Goal: Use online tool/utility: Utilize a website feature to perform a specific function

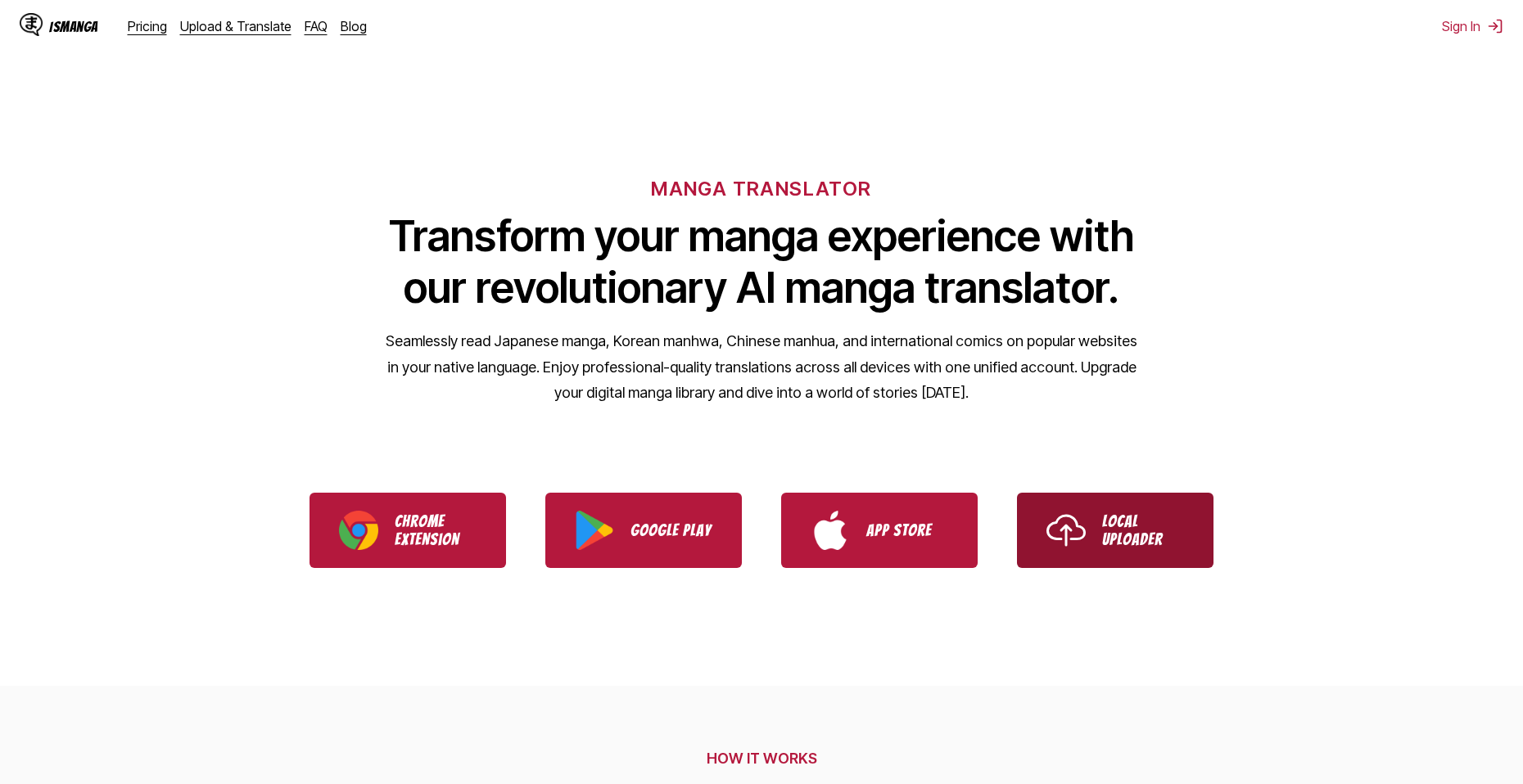
click at [1146, 537] on p "Local Uploader" at bounding box center [1142, 530] width 82 height 36
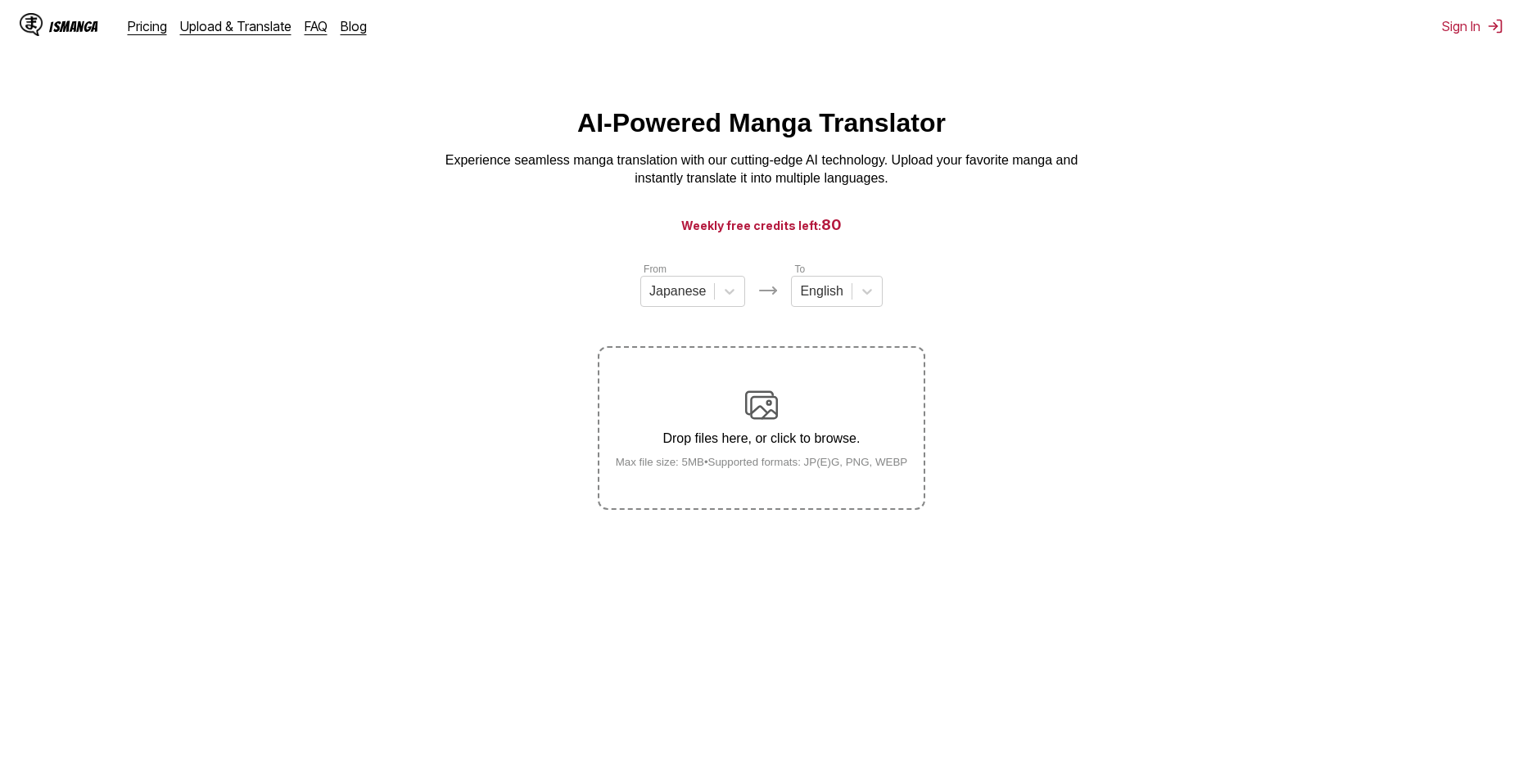
drag, startPoint x: 741, startPoint y: 437, endPoint x: 182, endPoint y: 392, distance: 560.8
click at [182, 392] on section "From Japanese To English Drop files here, or click to browse. Max file size: 5M…" at bounding box center [761, 385] width 1496 height 248
drag, startPoint x: 750, startPoint y: 445, endPoint x: 539, endPoint y: 475, distance: 213.1
click at [503, 475] on section "From Japanese To English Drop files here, or click to browse. Max file size: 5M…" at bounding box center [761, 385] width 1496 height 248
click at [765, 396] on img at bounding box center [762, 405] width 33 height 33
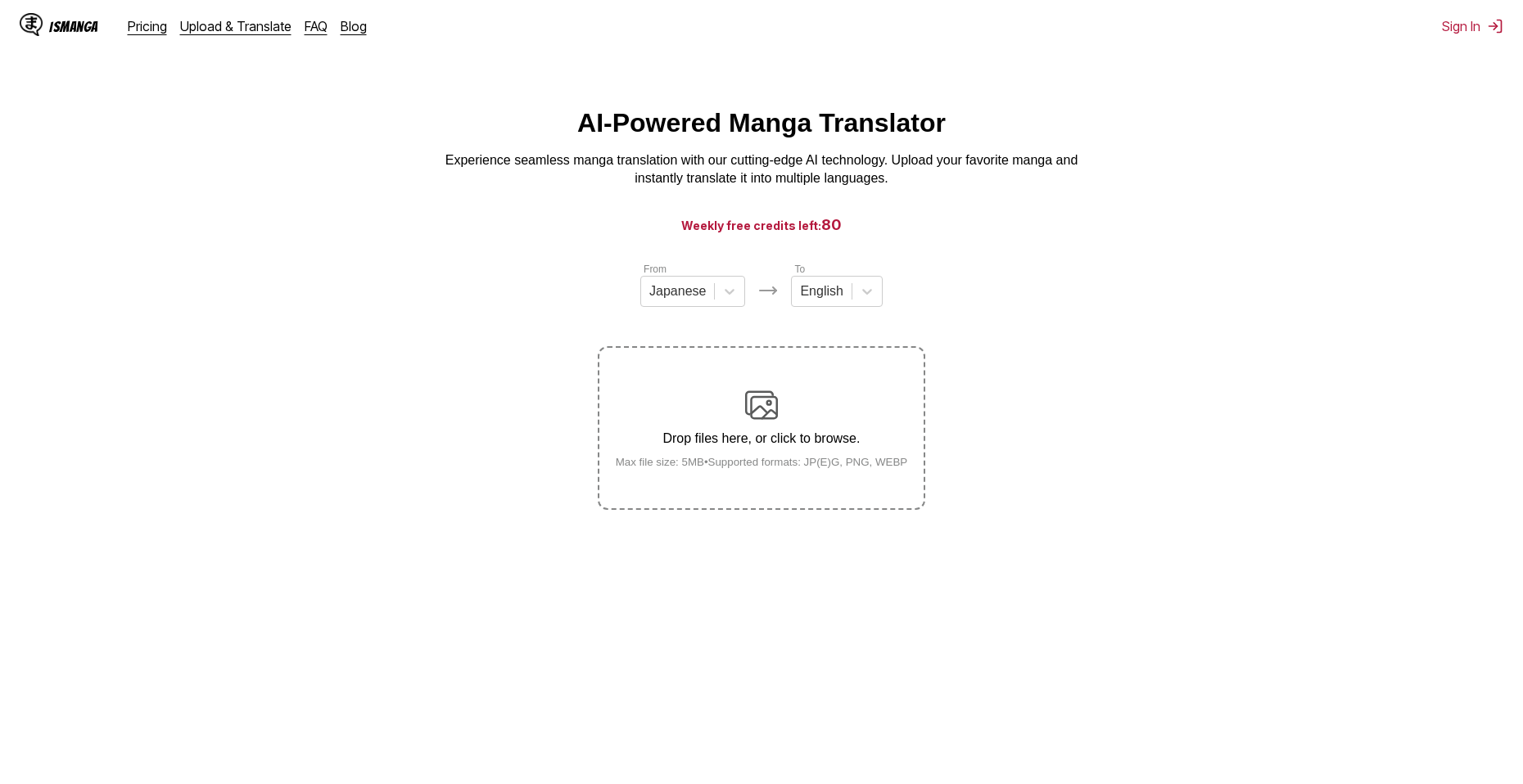
click at [0, 0] on input "Drop files here, or click to browse. Max file size: 5MB • Supported formats: JP…" at bounding box center [0, 0] width 0 height 0
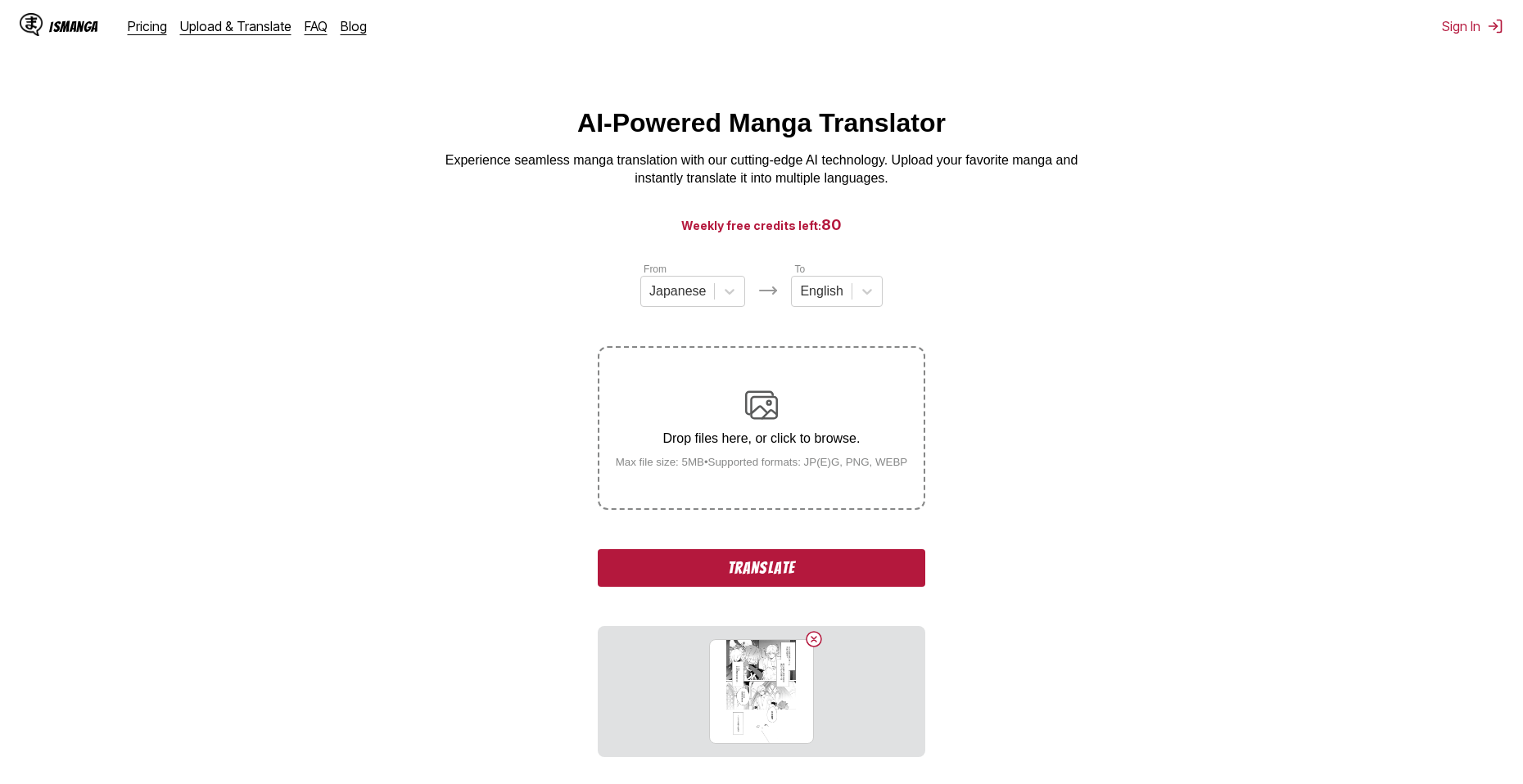
click at [812, 563] on button "Translate" at bounding box center [761, 568] width 328 height 38
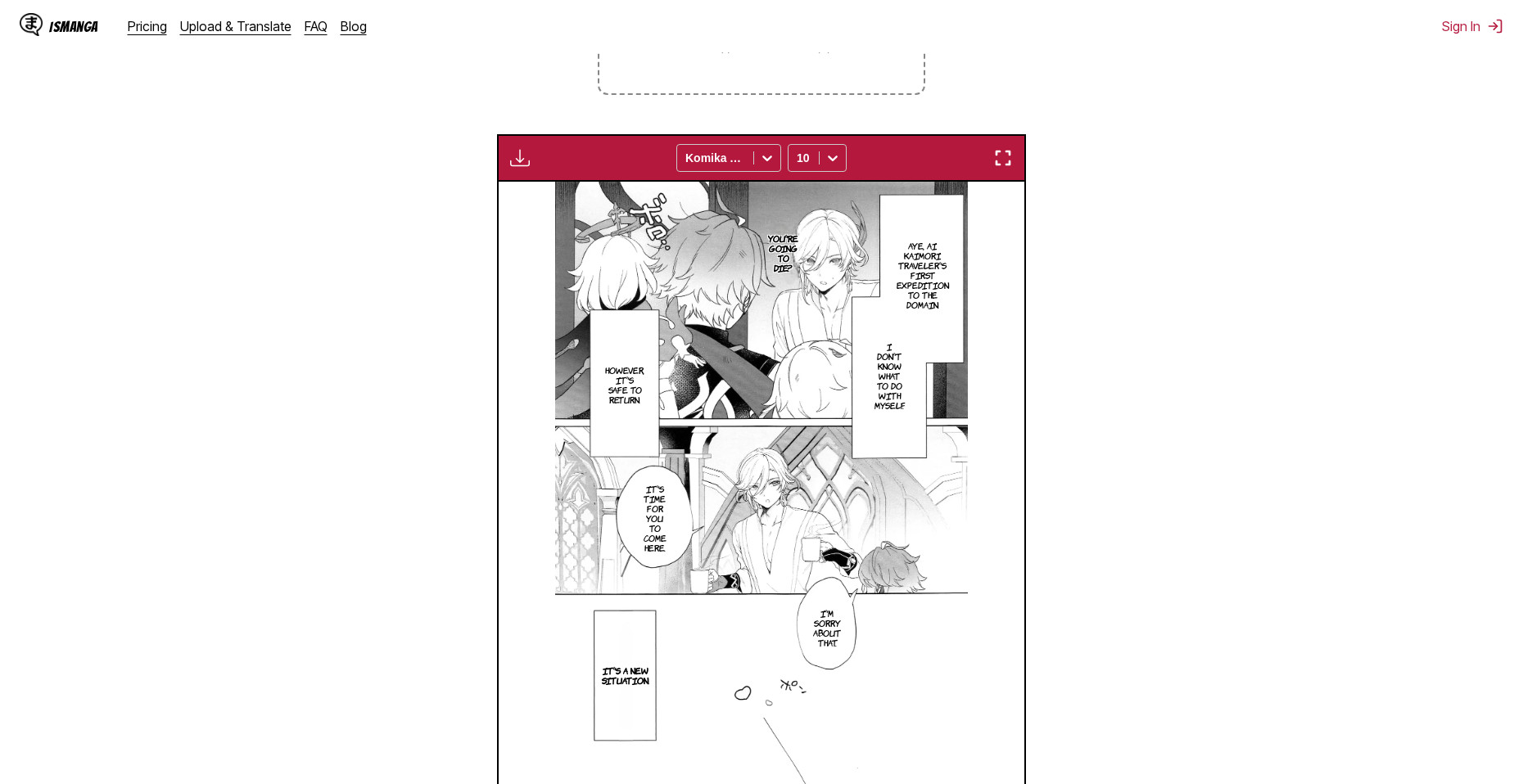
scroll to position [134, 0]
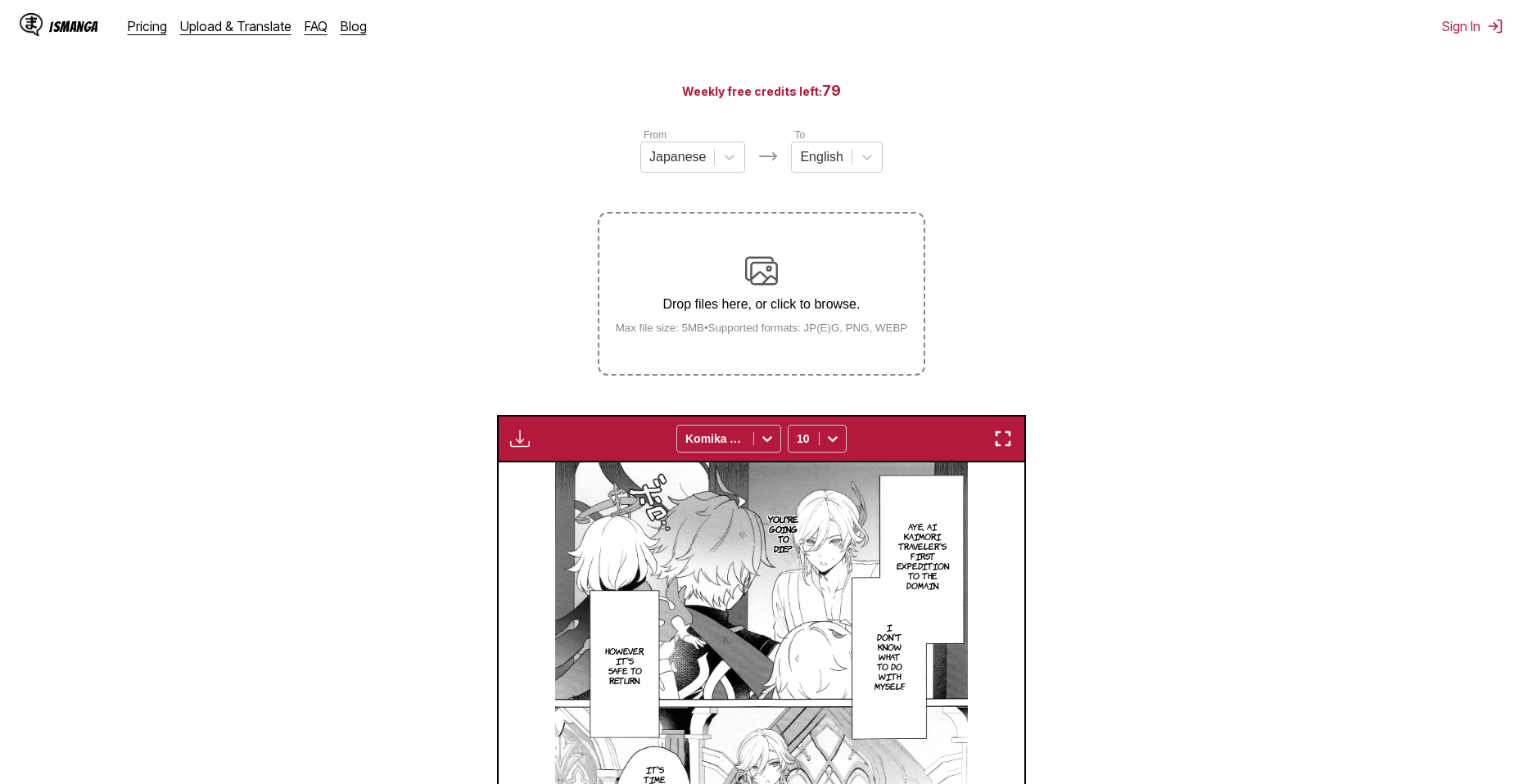
drag, startPoint x: 808, startPoint y: 323, endPoint x: 723, endPoint y: 315, distance: 85.4
click at [723, 312] on p "Drop files here, or click to browse." at bounding box center [762, 304] width 318 height 15
click at [0, 0] on input "Drop files here, or click to browse. Max file size: 5MB • Supported formats: JP…" at bounding box center [0, 0] width 0 height 0
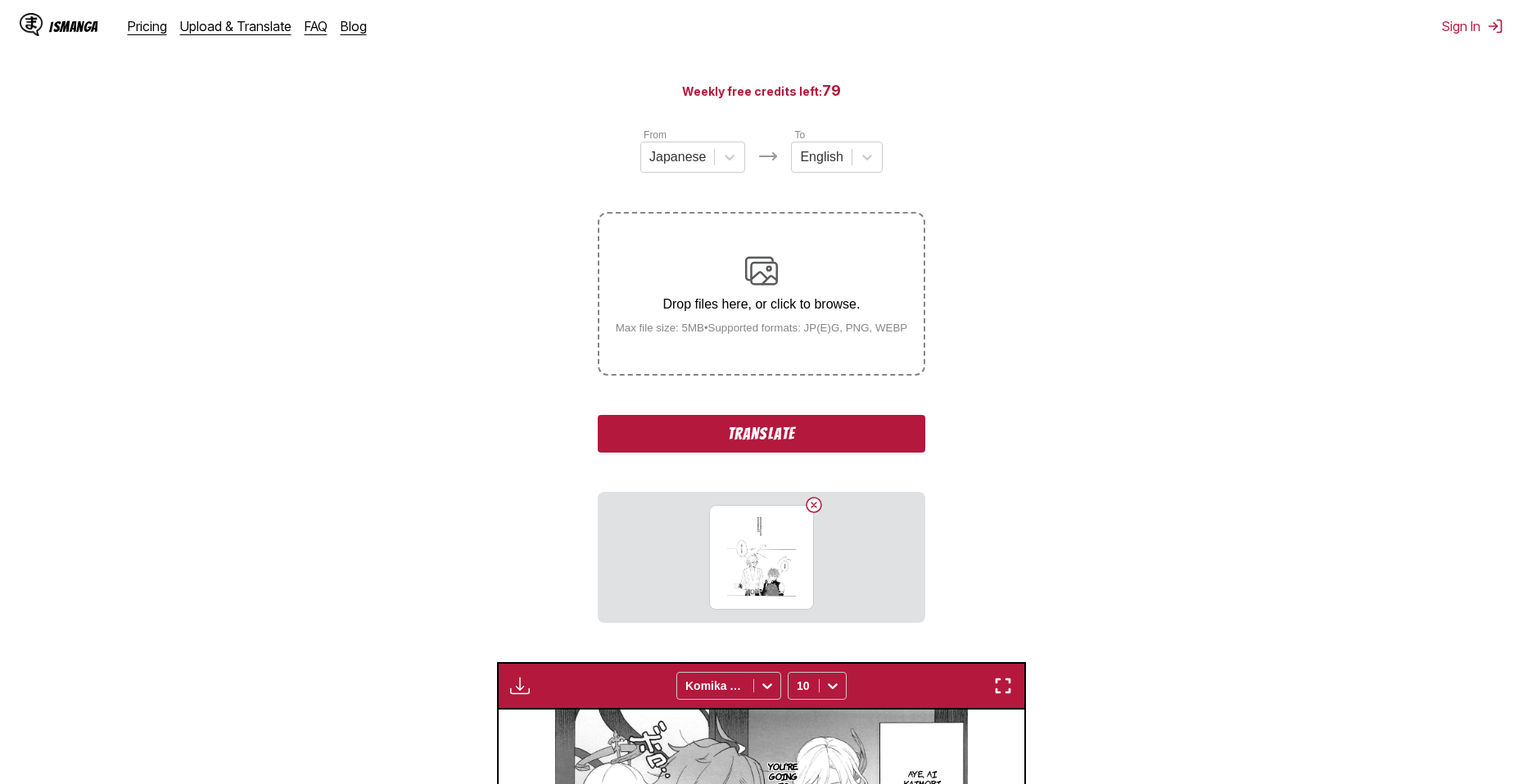
click at [826, 436] on button "Translate" at bounding box center [761, 433] width 328 height 38
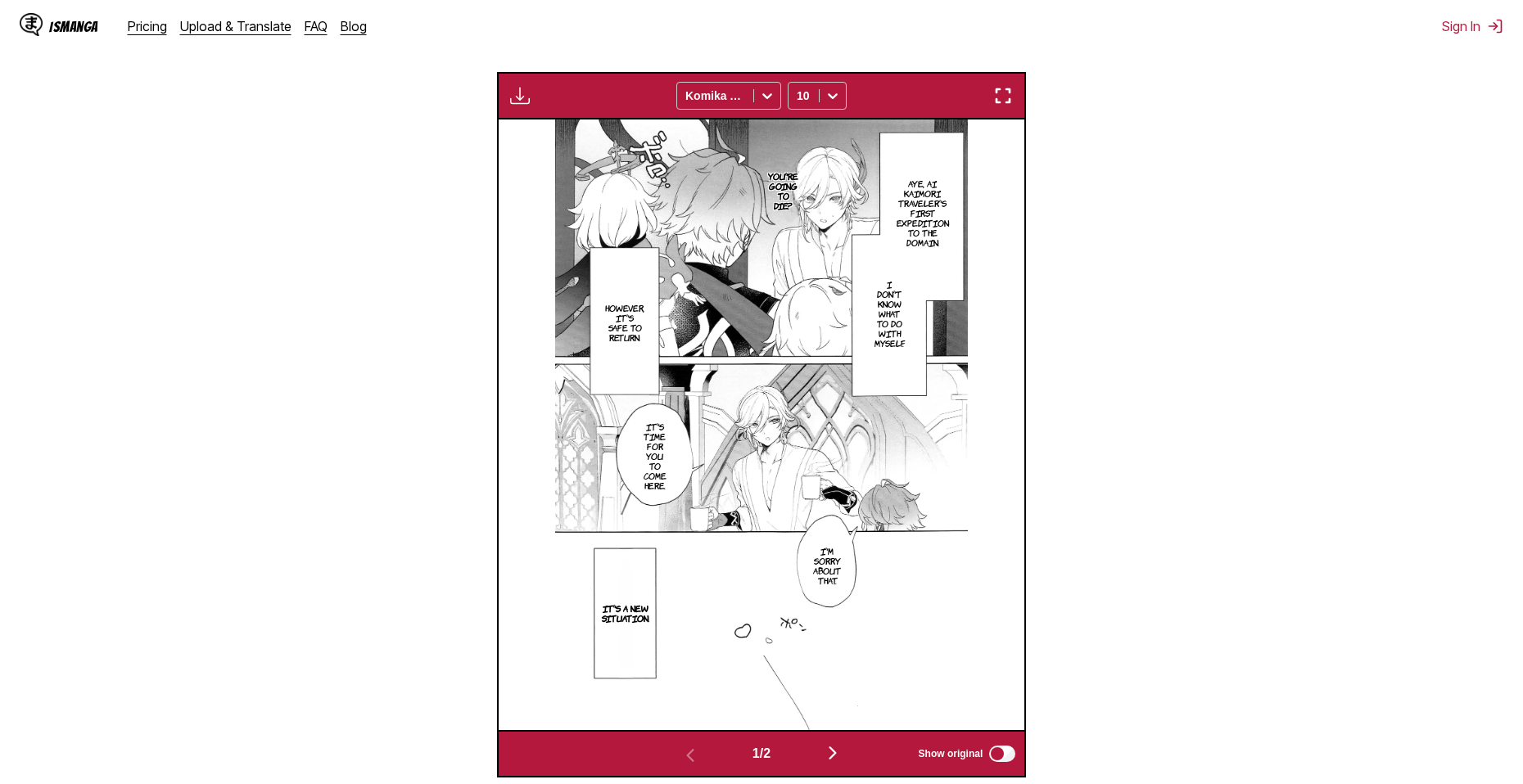
scroll to position [683, 0]
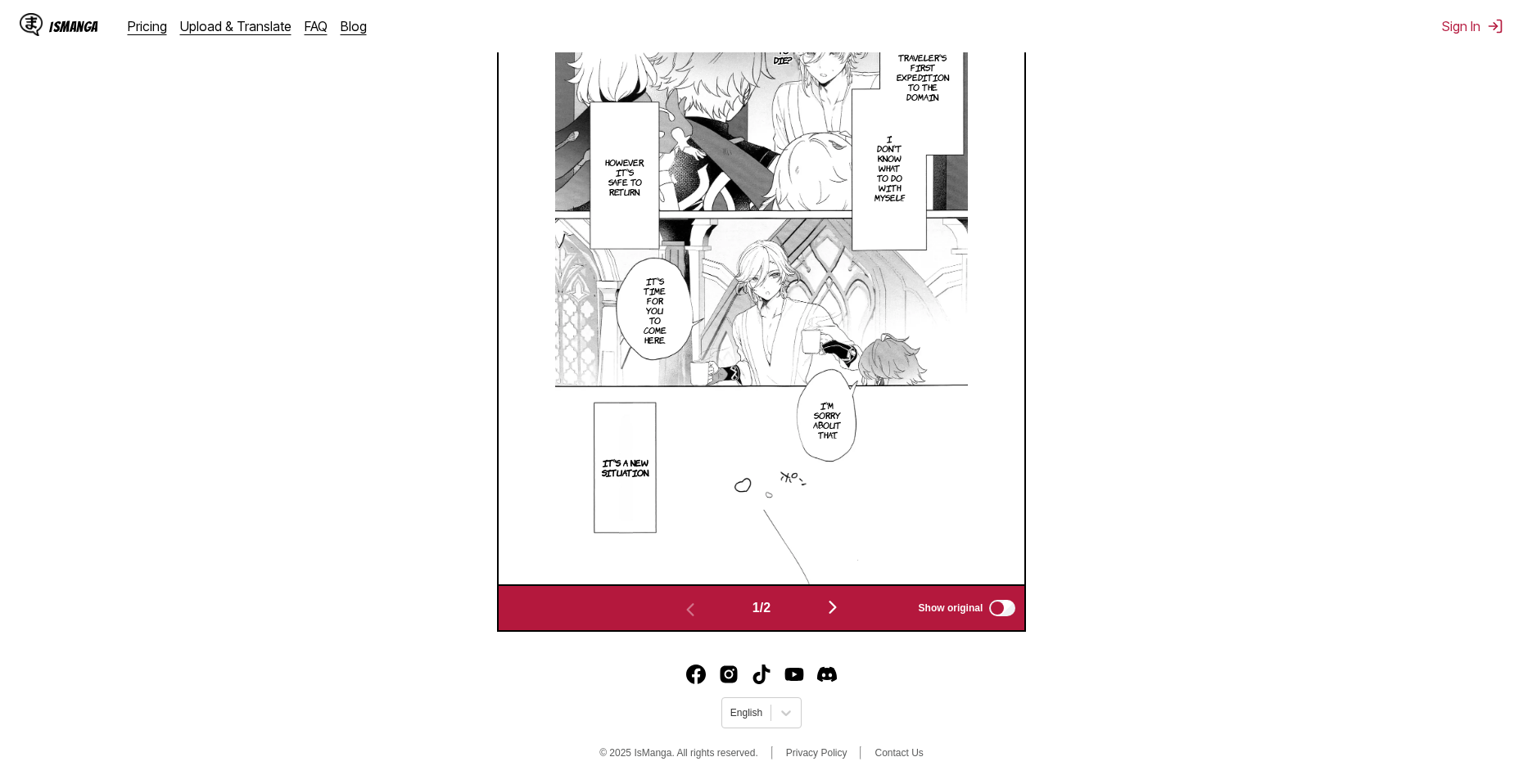
click at [842, 608] on img "button" at bounding box center [832, 606] width 19 height 19
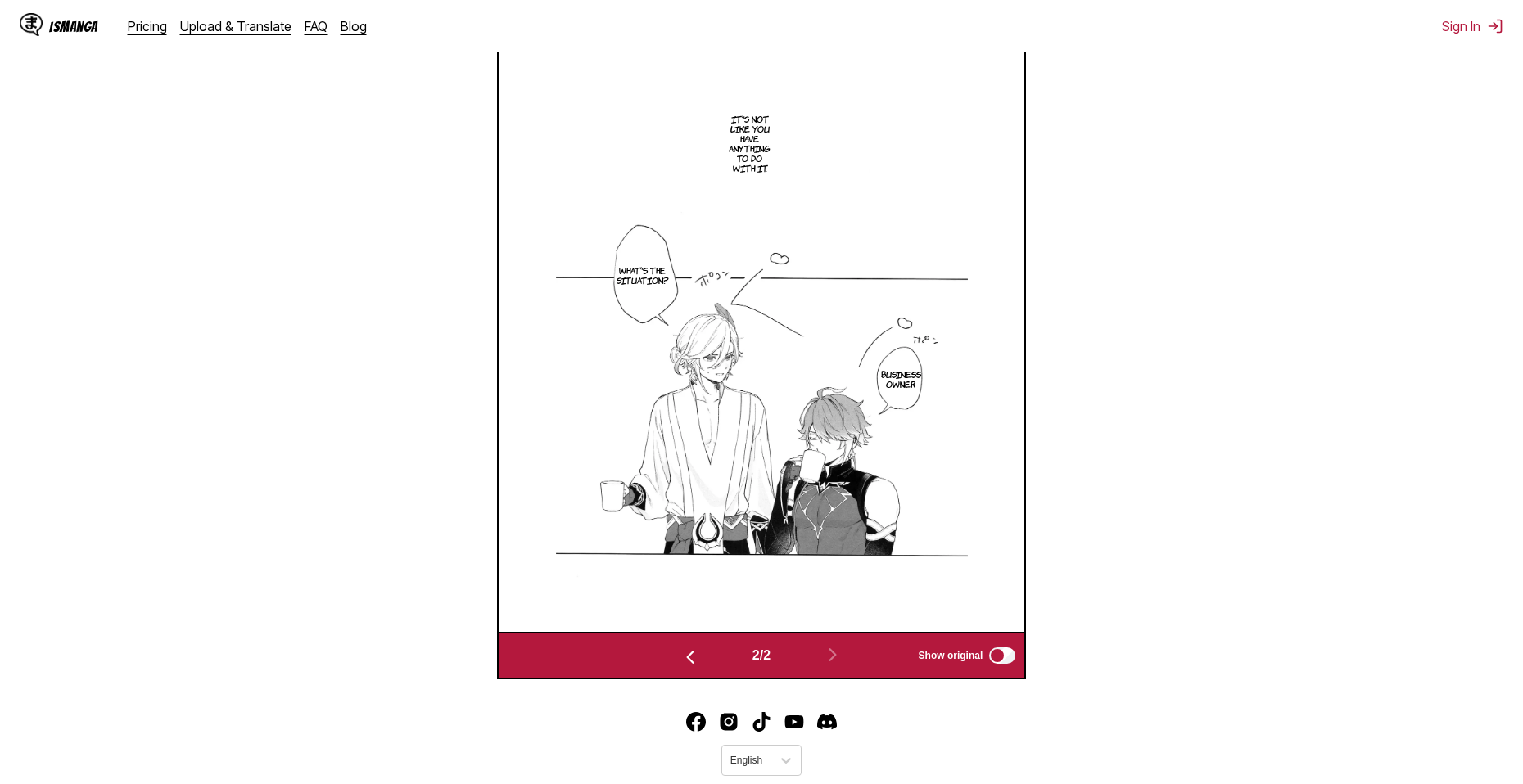
scroll to position [517, 0]
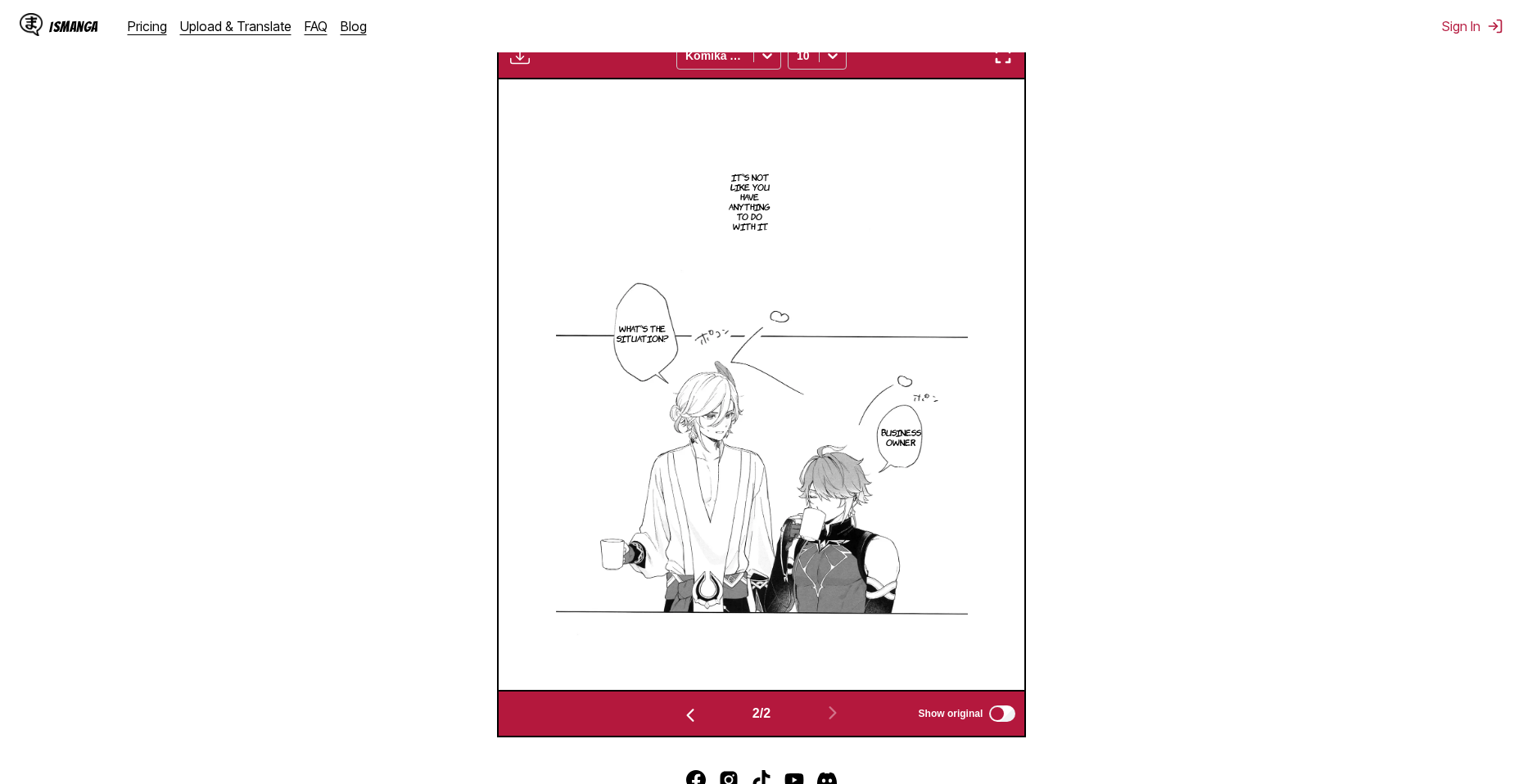
click at [647, 355] on section "What's the situation?" at bounding box center [643, 333] width 17 height 77
drag, startPoint x: 637, startPoint y: 358, endPoint x: 637, endPoint y: 345, distance: 13.0
click at [637, 345] on section "What's the situation?" at bounding box center [643, 333] width 17 height 77
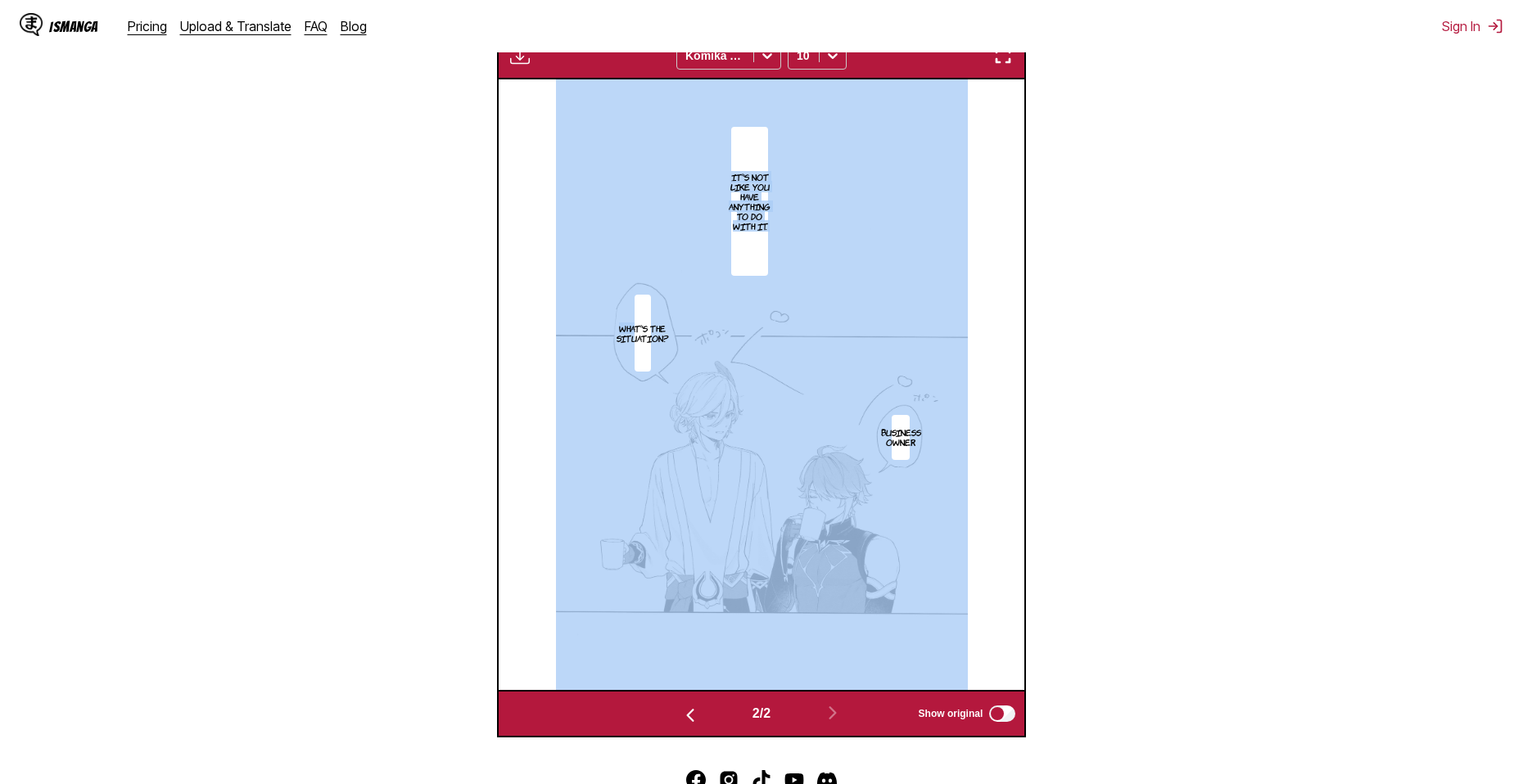
drag, startPoint x: 635, startPoint y: 330, endPoint x: 678, endPoint y: 345, distance: 45.5
click at [678, 345] on div "It's not like you have anything to do with it. What's the situation? Business O…" at bounding box center [762, 385] width 527 height 611
click at [1023, 384] on div "It's not like you have anything to do with it. What's the situation? Business O…" at bounding box center [762, 385] width 527 height 611
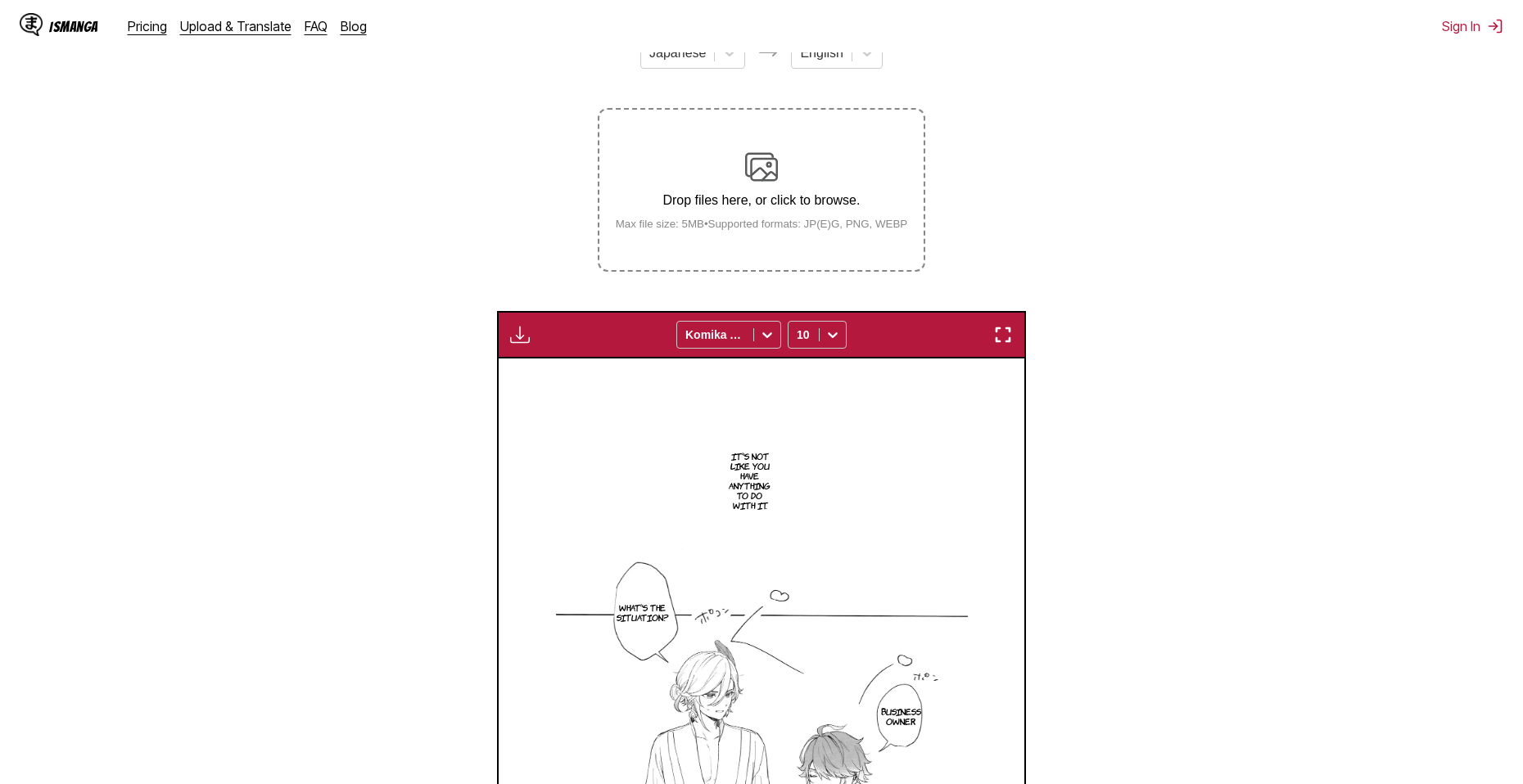
scroll to position [190, 0]
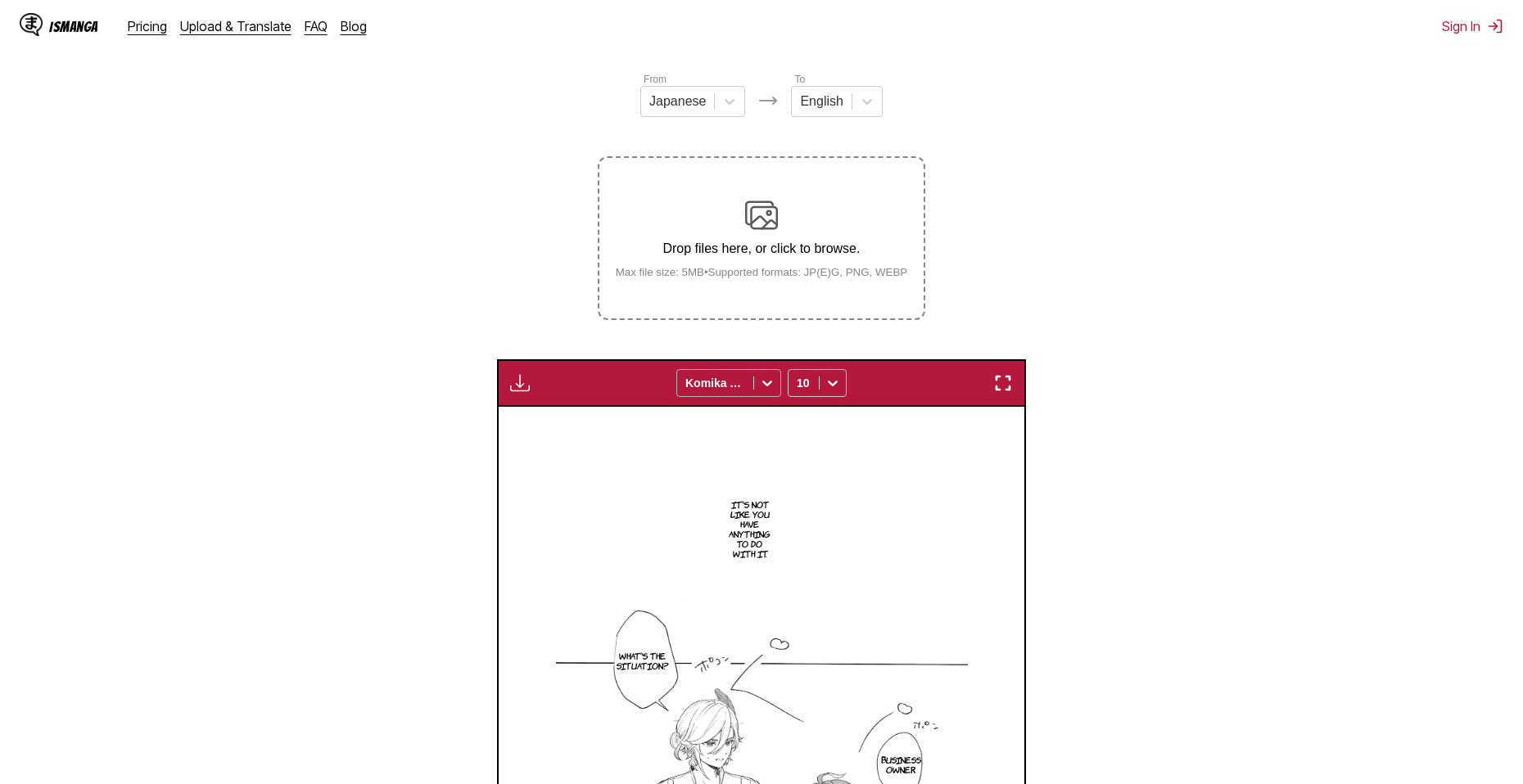
click at [750, 392] on div "Komika Axis" at bounding box center [715, 382] width 76 height 23
click at [727, 425] on div "Bangers" at bounding box center [728, 419] width 105 height 25
click at [737, 375] on div "Bangers" at bounding box center [715, 382] width 76 height 23
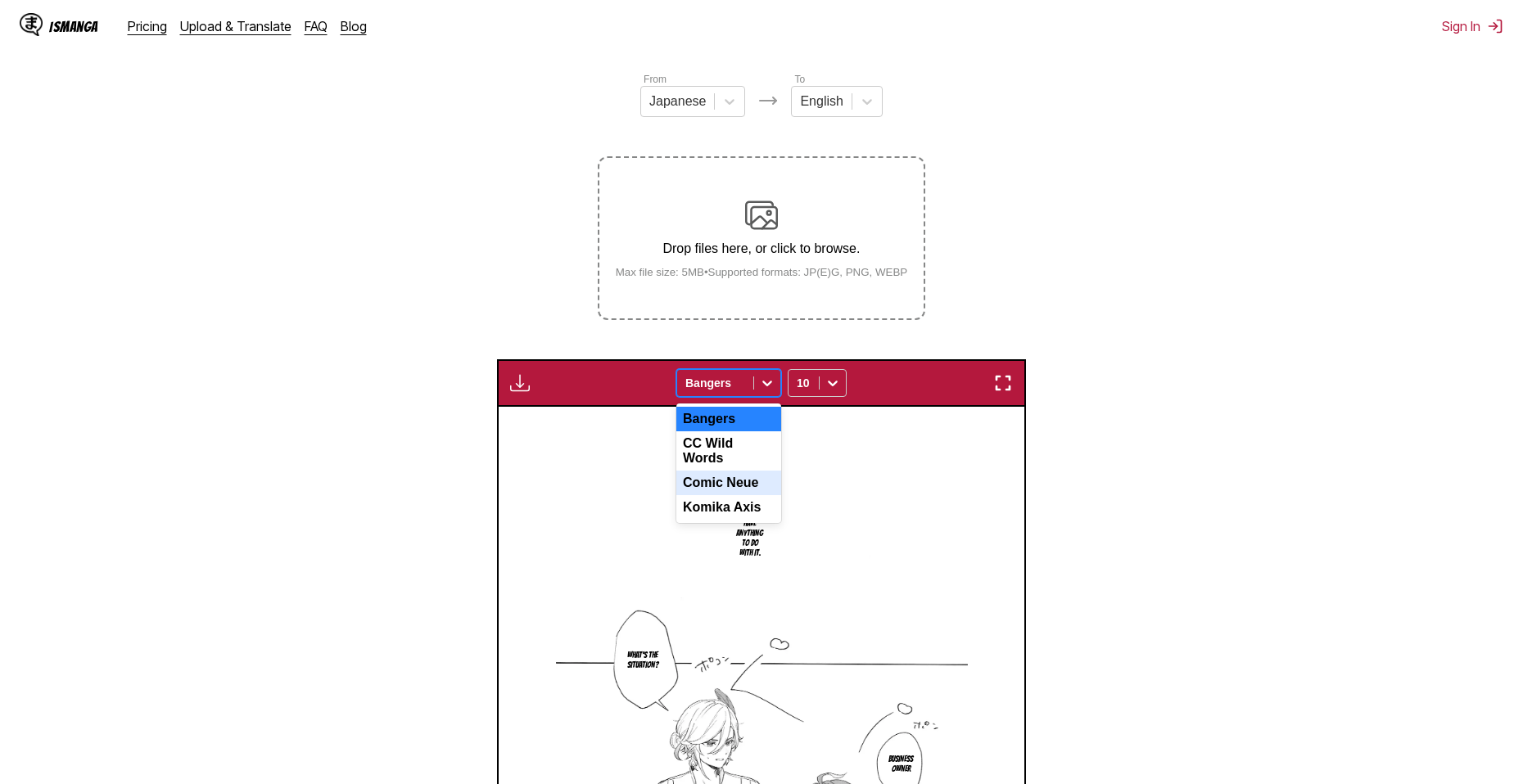
click at [721, 480] on div "Comic Neue" at bounding box center [728, 482] width 105 height 25
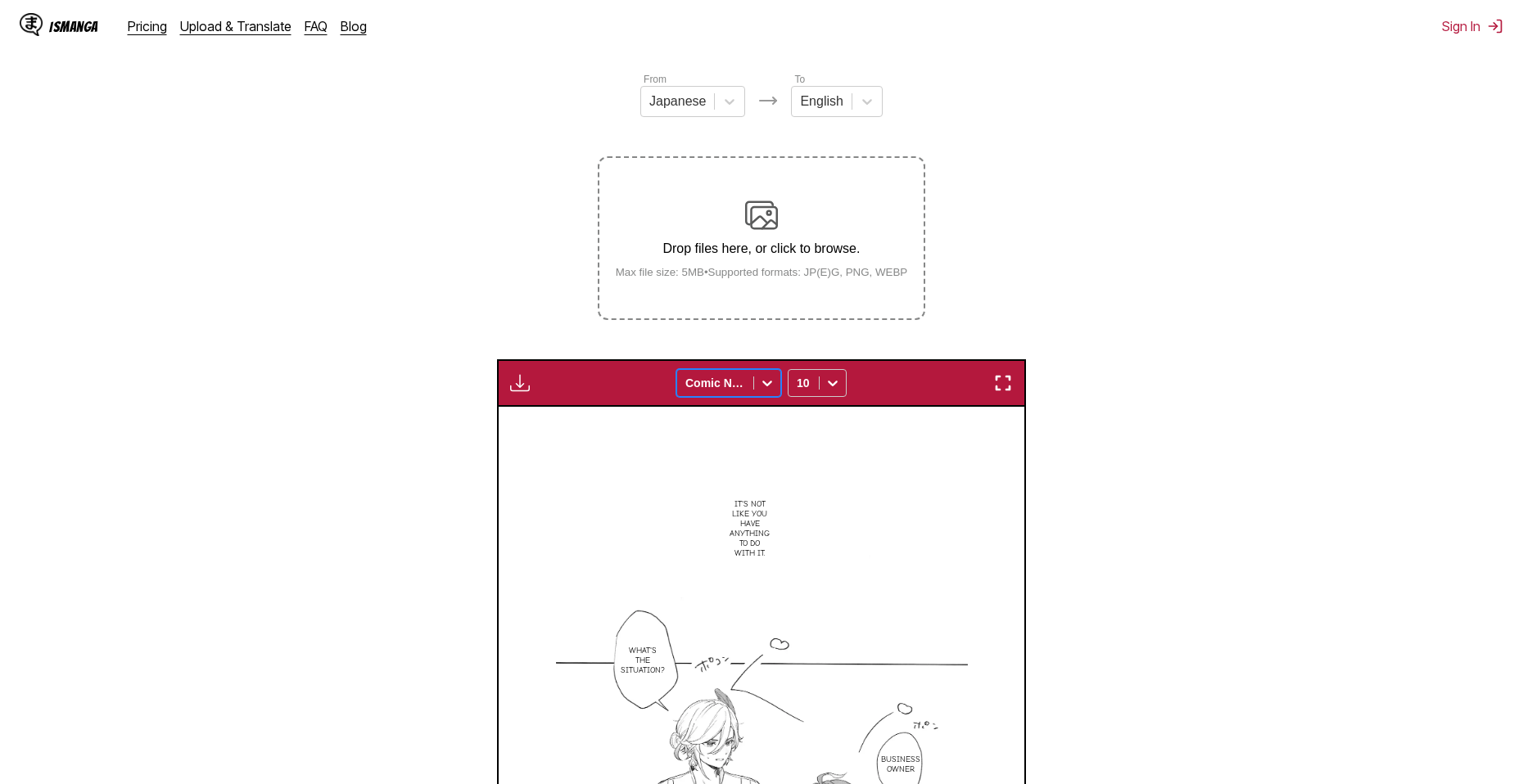
click at [737, 388] on div at bounding box center [715, 383] width 60 height 17
click at [735, 501] on div "Komika Axis" at bounding box center [728, 507] width 105 height 25
click at [739, 382] on div at bounding box center [715, 383] width 60 height 17
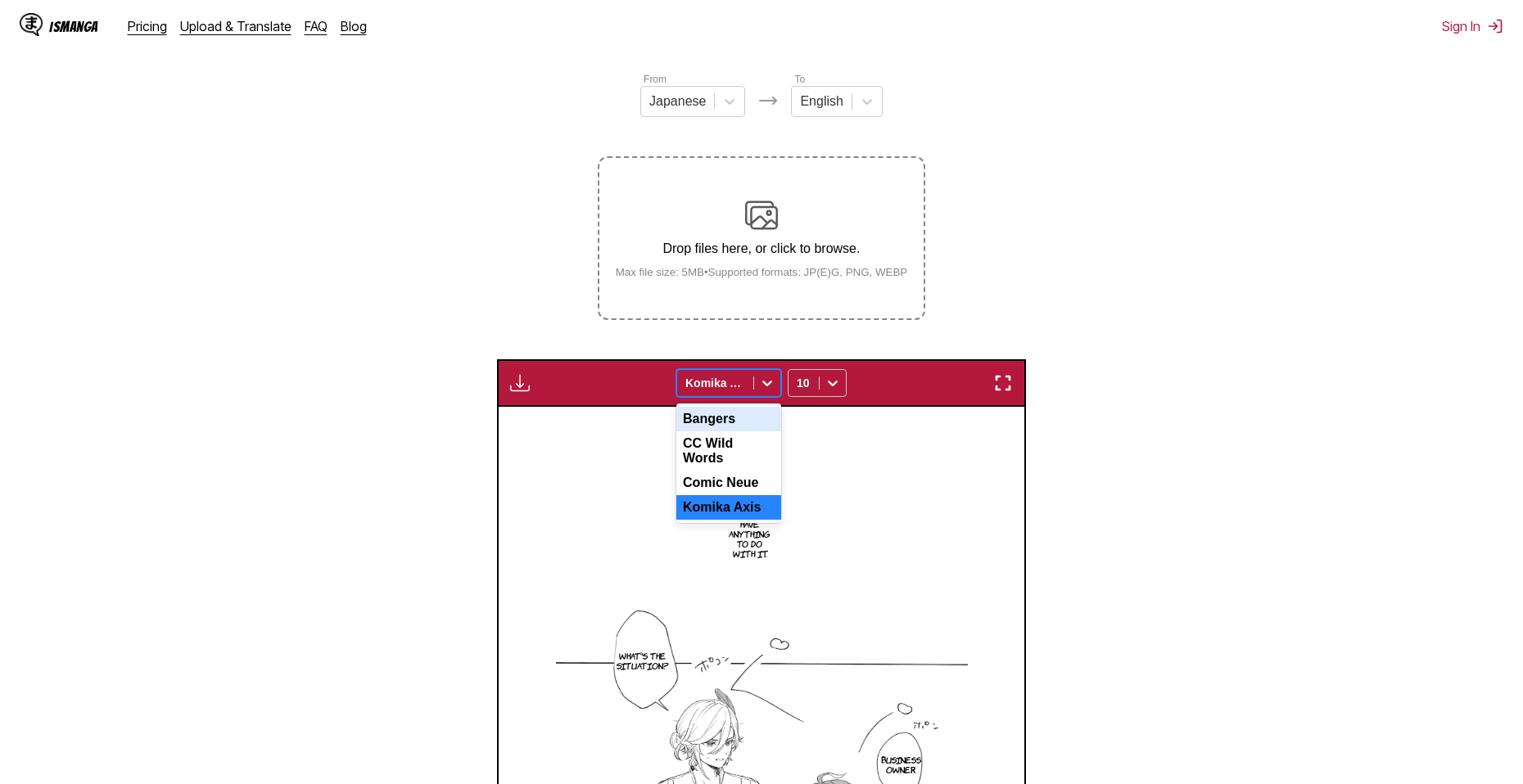
click at [737, 429] on div "Bangers" at bounding box center [728, 419] width 105 height 25
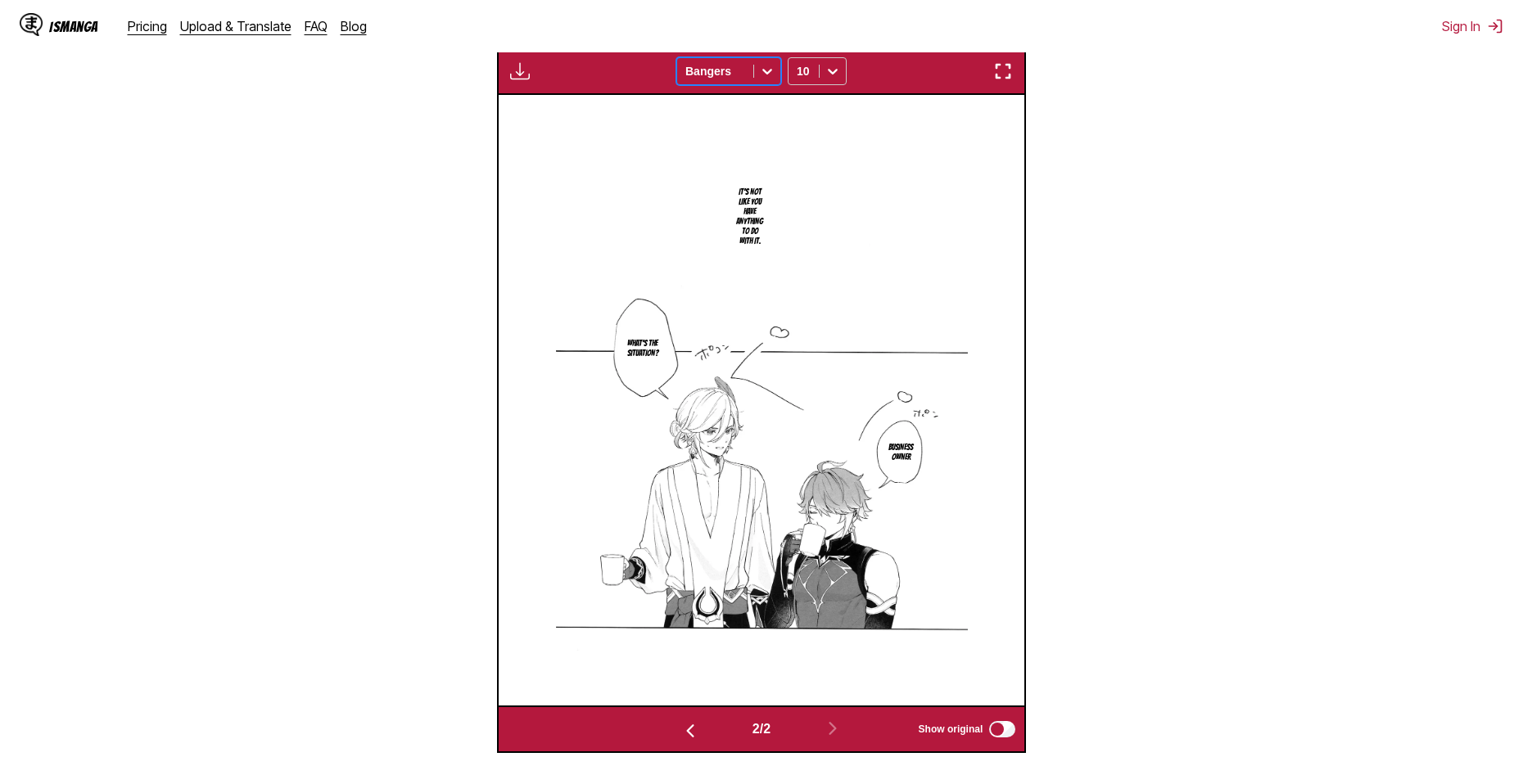
scroll to position [517, 0]
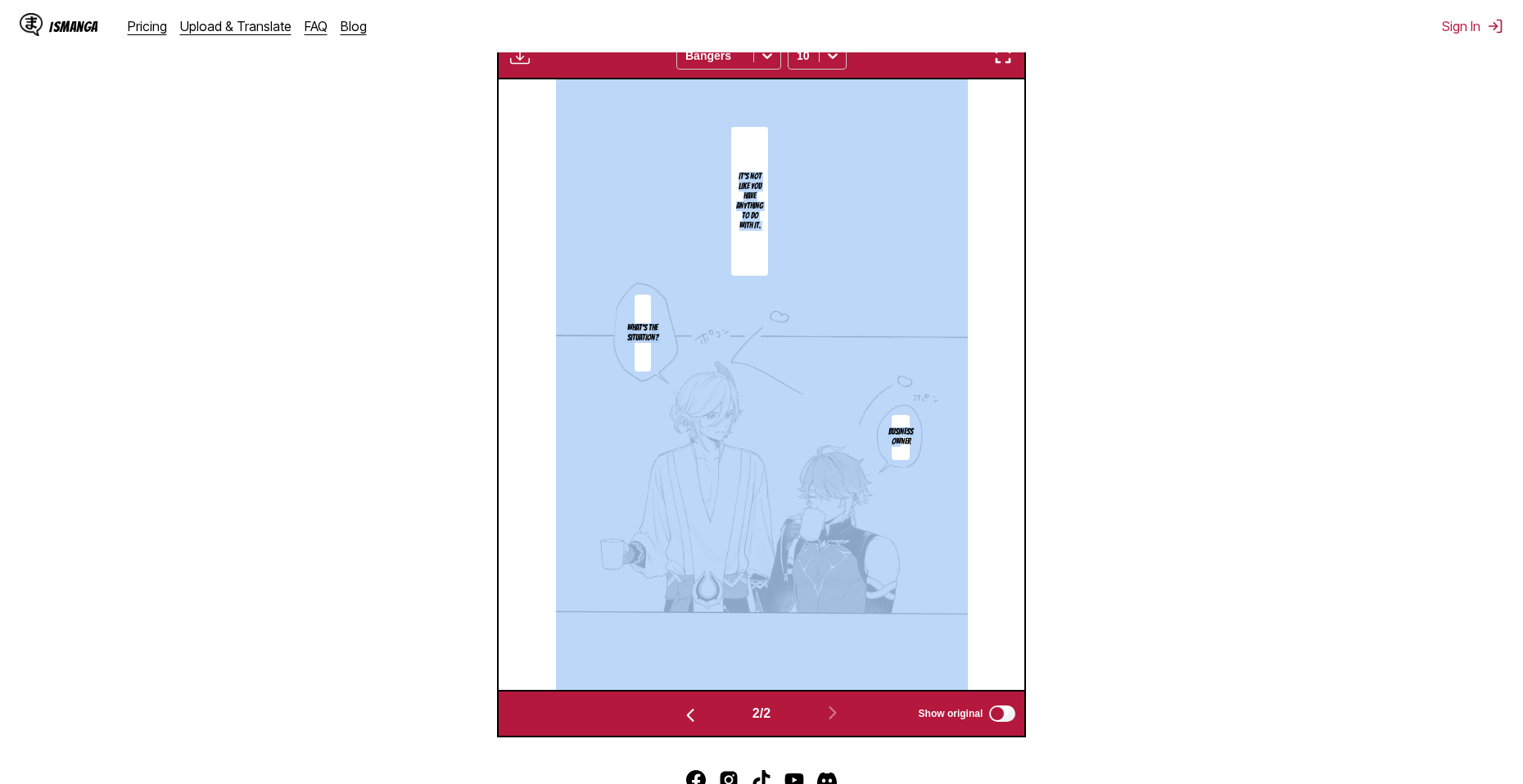
drag, startPoint x: 902, startPoint y: 445, endPoint x: 915, endPoint y: 411, distance: 36.4
click at [915, 411] on div "It's not like you have anything to do with it. What's the situation? Business O…" at bounding box center [762, 385] width 527 height 611
click at [913, 532] on img at bounding box center [762, 385] width 411 height 611
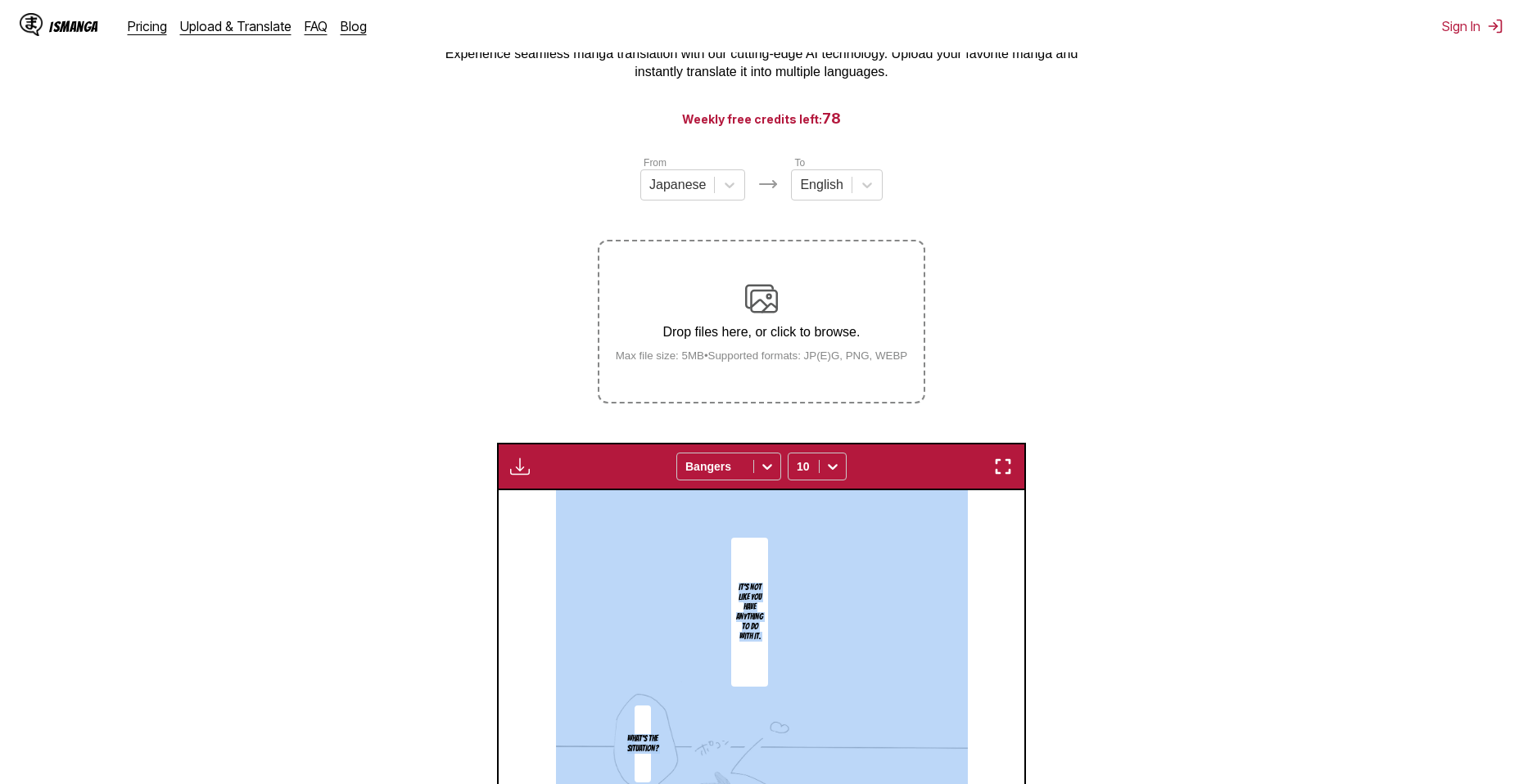
scroll to position [0, 0]
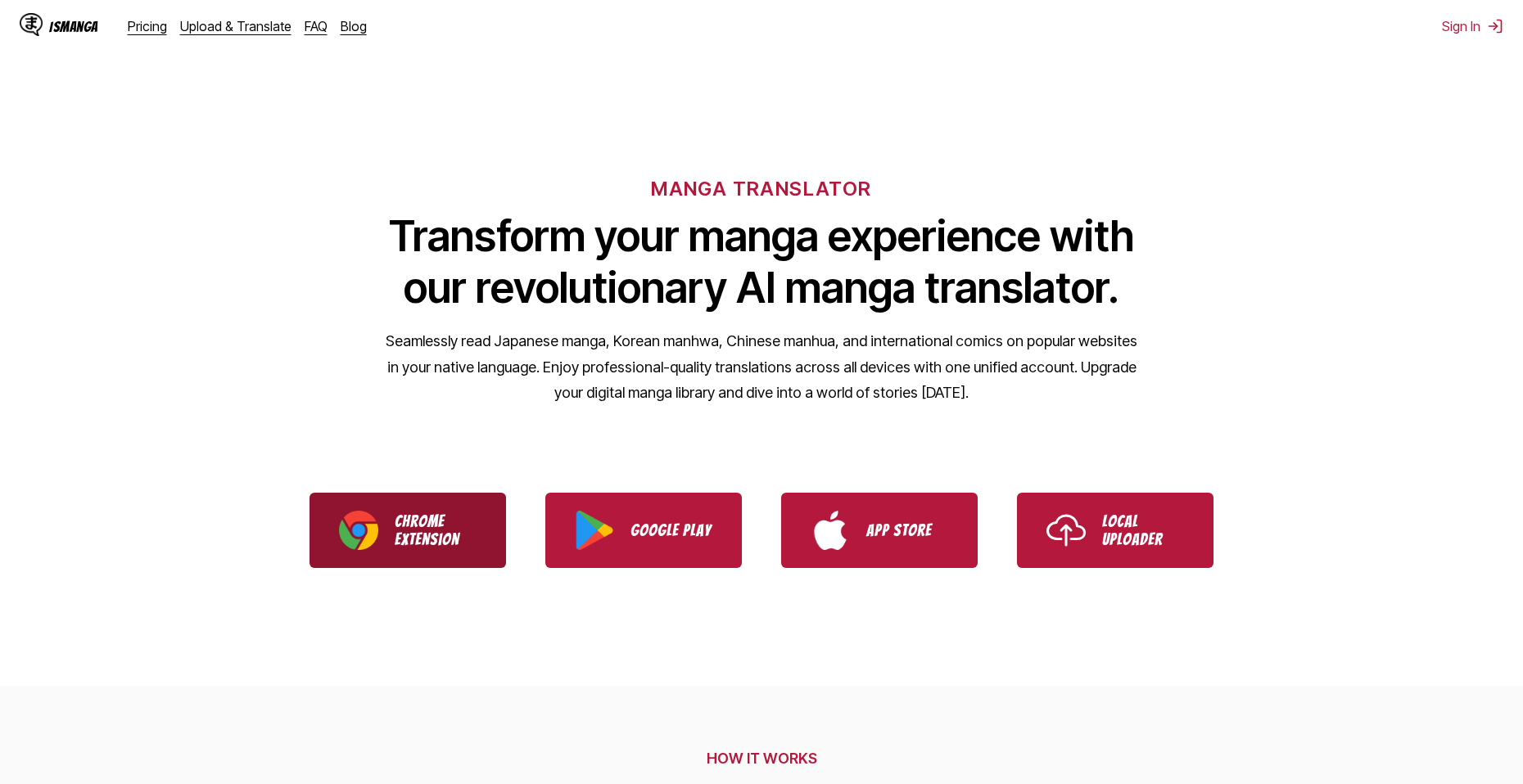
click at [456, 528] on p "Chrome Extension" at bounding box center [435, 530] width 82 height 36
